Goal: Information Seeking & Learning: Learn about a topic

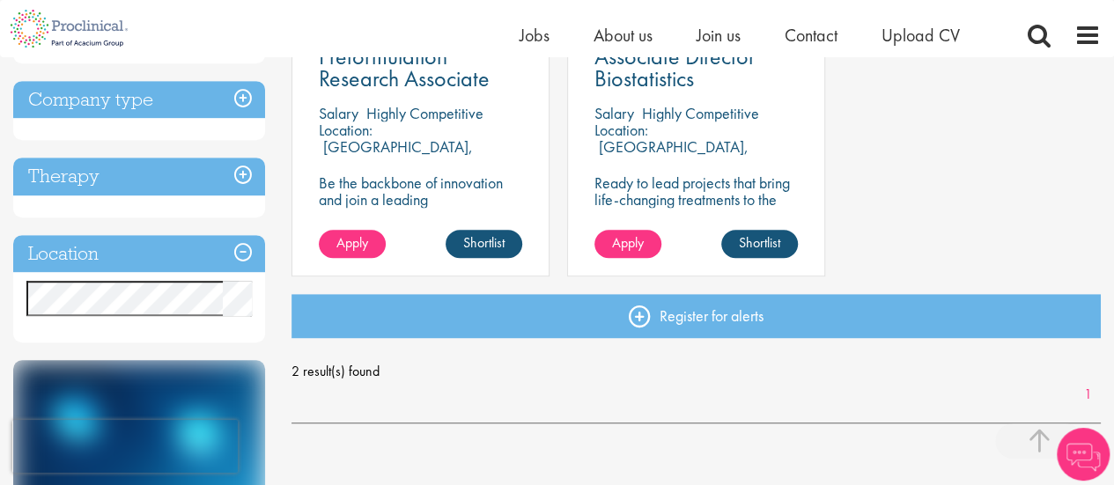
scroll to position [461, 0]
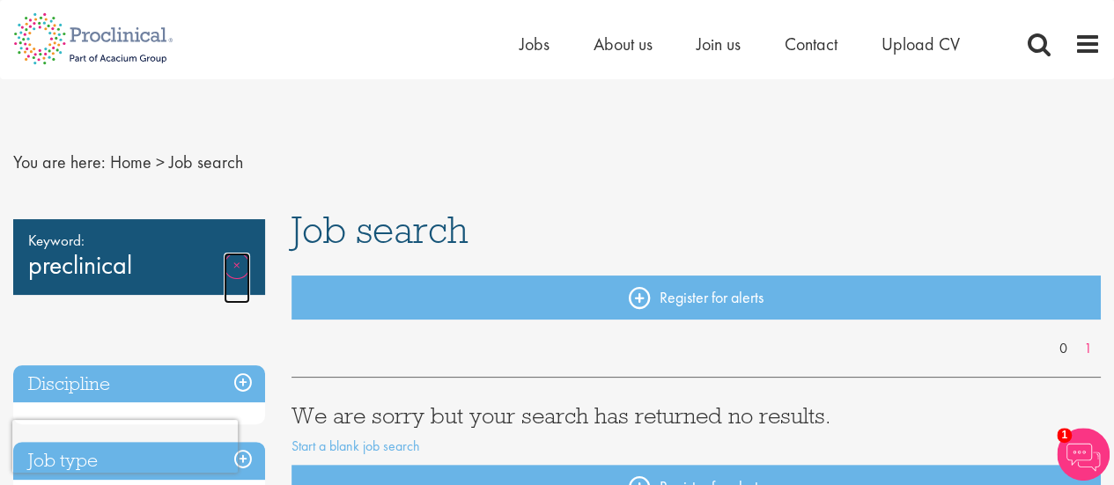
click at [225, 263] on link "Remove" at bounding box center [237, 278] width 26 height 51
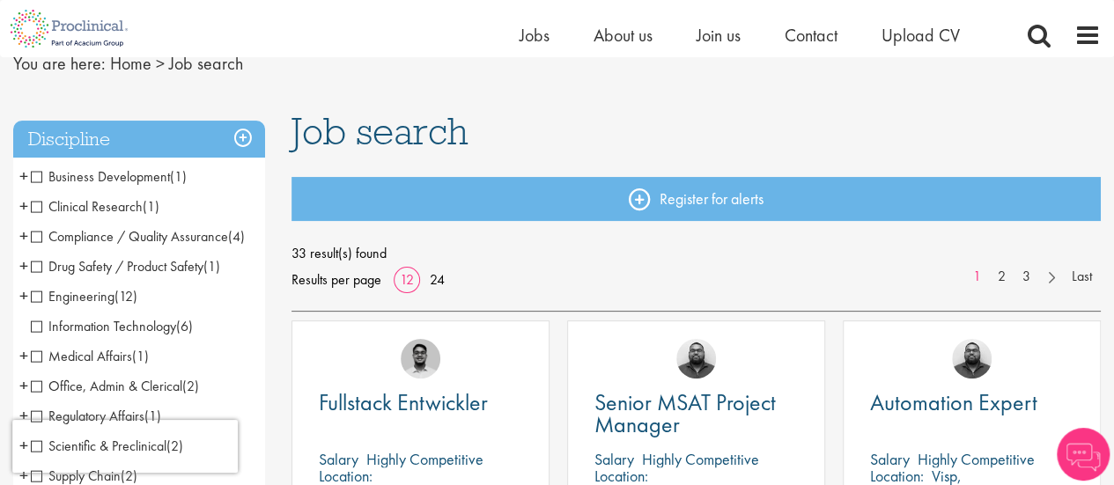
scroll to position [81, 0]
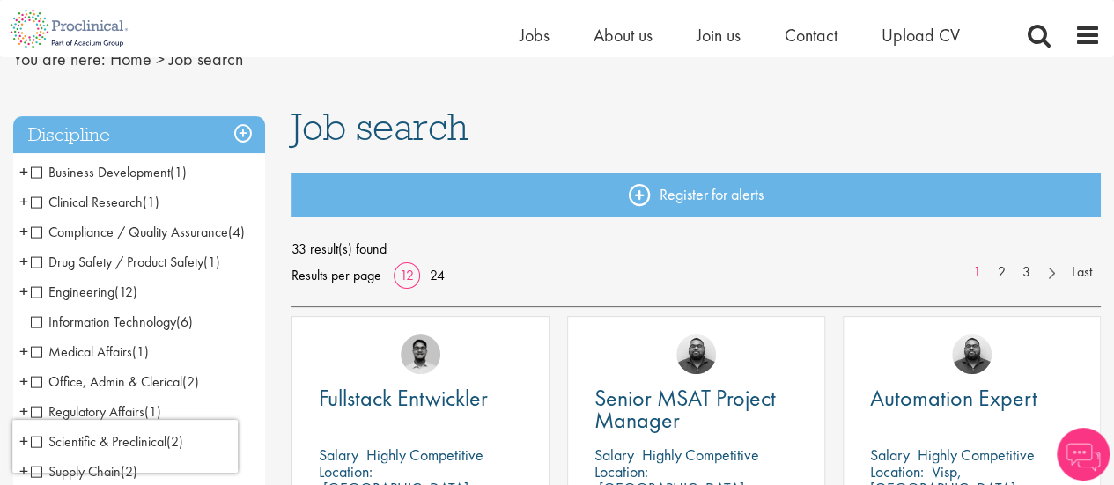
click at [73, 205] on span "Clinical Research" at bounding box center [87, 202] width 112 height 18
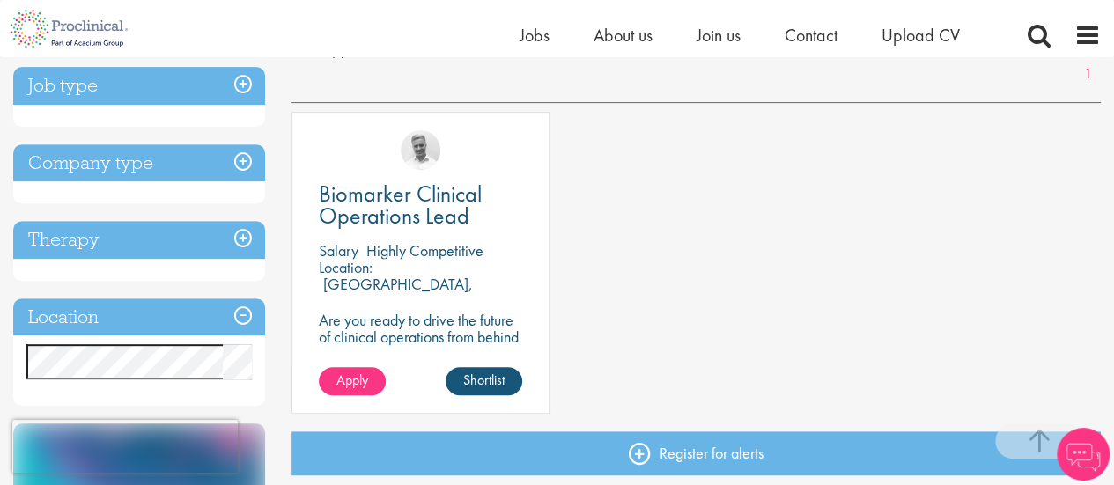
scroll to position [277, 0]
